Goal: Transaction & Acquisition: Purchase product/service

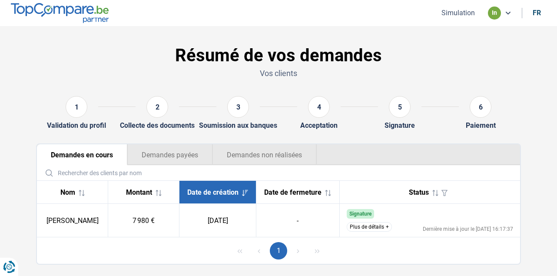
drag, startPoint x: 0, startPoint y: 0, endPoint x: 450, endPoint y: 15, distance: 450.2
click at [450, 15] on button "Simulation" at bounding box center [458, 12] width 39 height 9
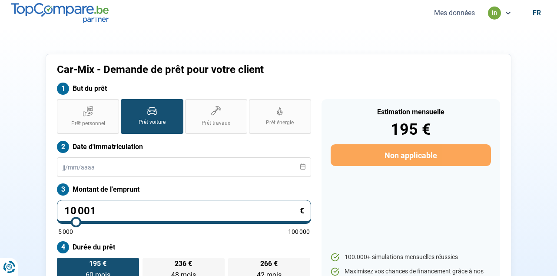
click at [454, 13] on button "Mes données" at bounding box center [454, 12] width 46 height 9
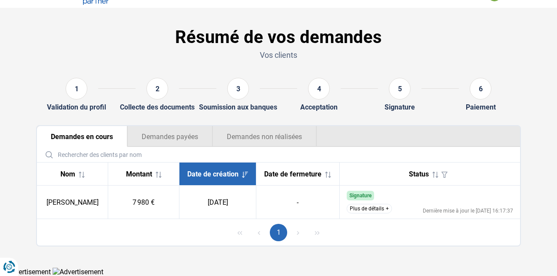
scroll to position [22, 0]
click at [369, 213] on button "Plus de détails" at bounding box center [369, 209] width 45 height 10
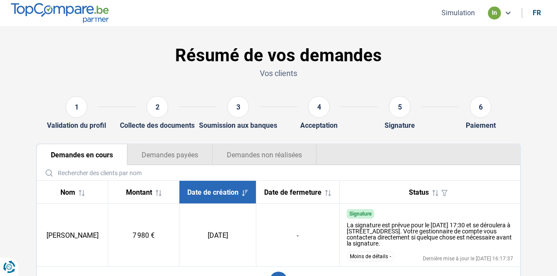
scroll to position [0, 0]
click at [90, 12] on img at bounding box center [60, 13] width 98 height 20
